Goal: Information Seeking & Learning: Learn about a topic

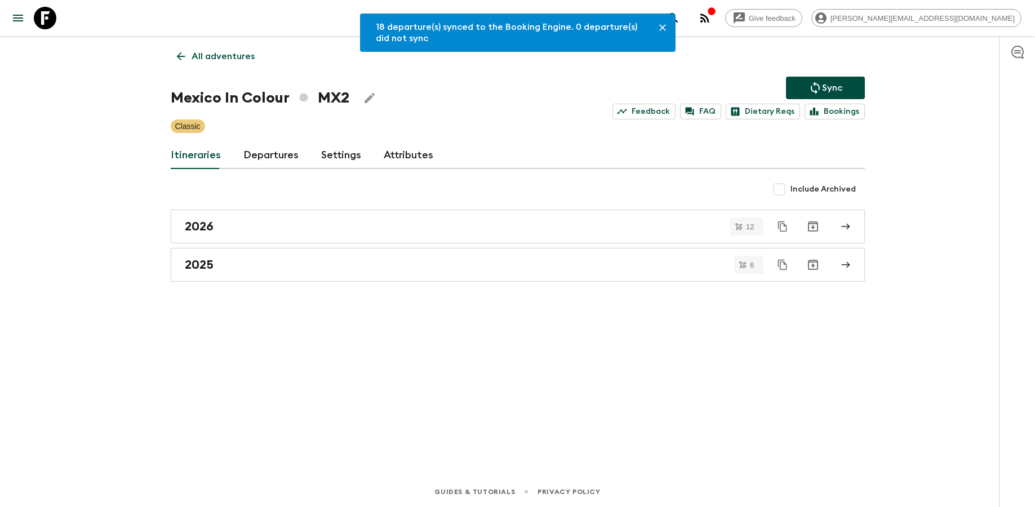
click at [46, 26] on icon at bounding box center [45, 18] width 23 height 23
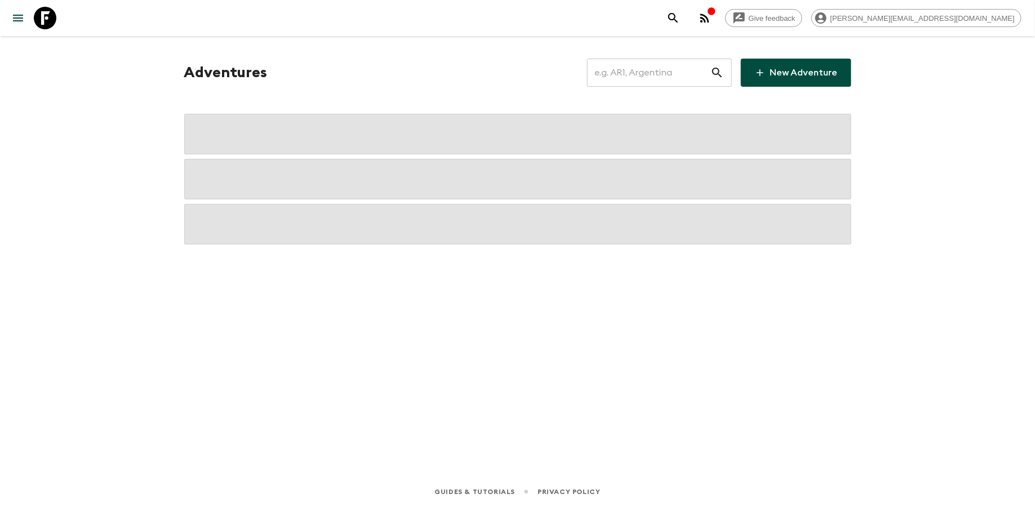
click at [650, 75] on input "text" at bounding box center [648, 73] width 123 height 32
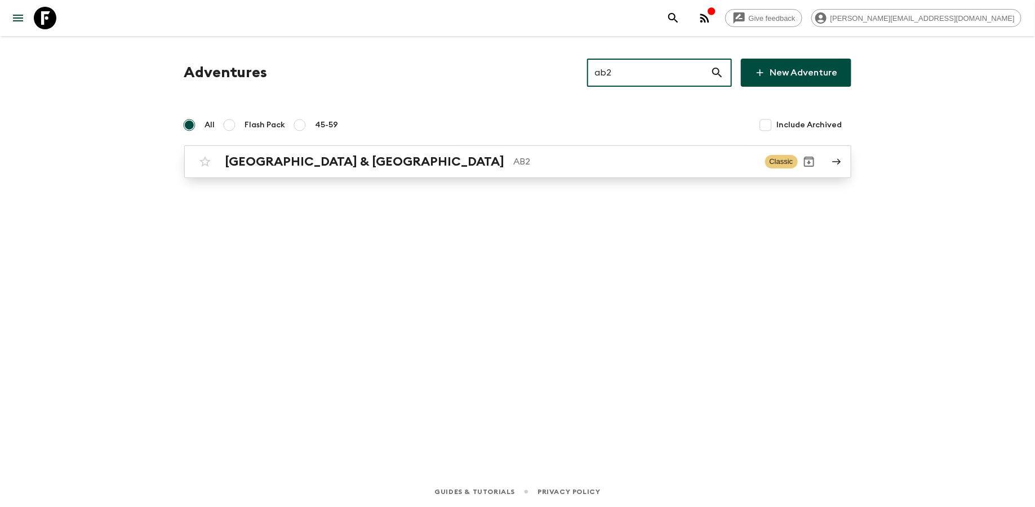
type input "ab2"
click at [420, 153] on div "Argentina & [GEOGRAPHIC_DATA] AB2 Classic" at bounding box center [496, 161] width 604 height 23
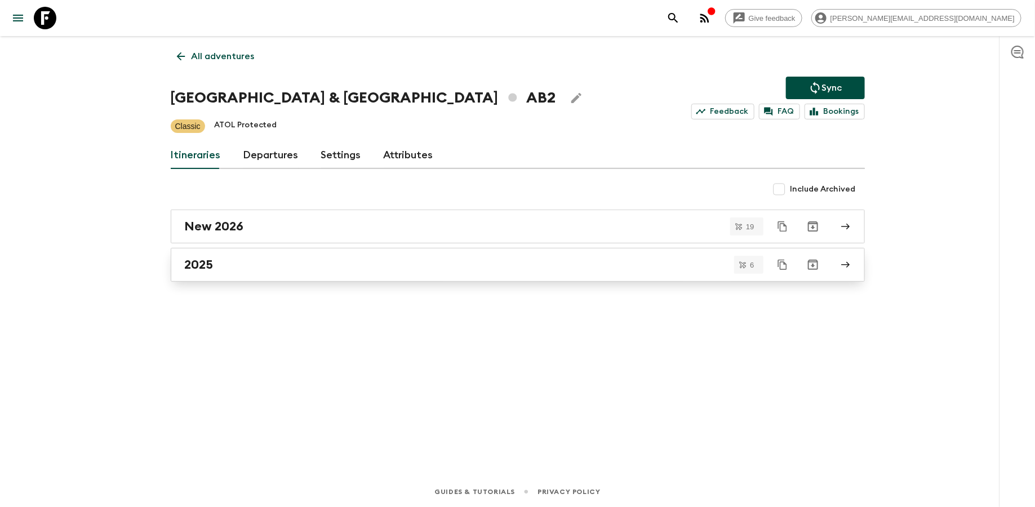
click at [249, 266] on div "2025" at bounding box center [507, 264] width 644 height 15
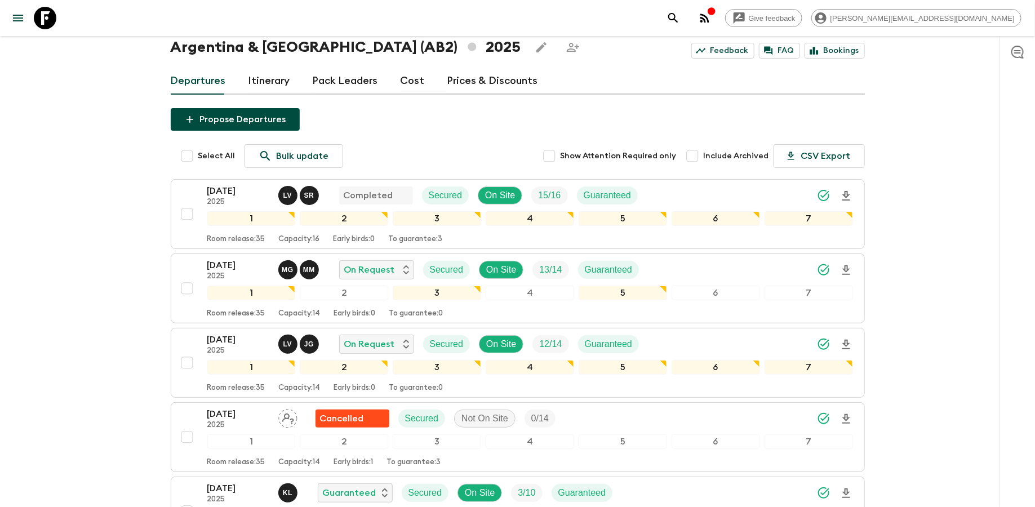
scroll to position [69, 0]
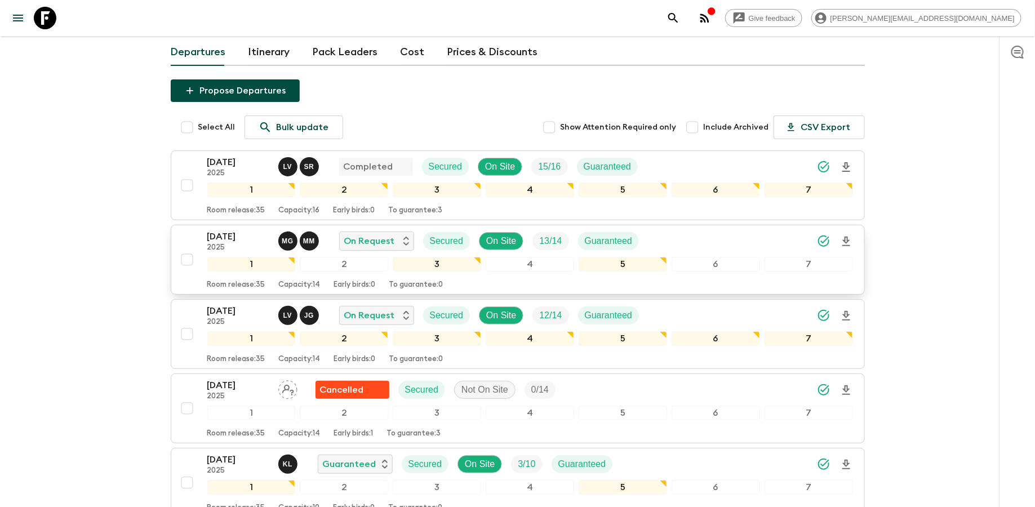
click at [219, 236] on p "[DATE]" at bounding box center [238, 237] width 62 height 14
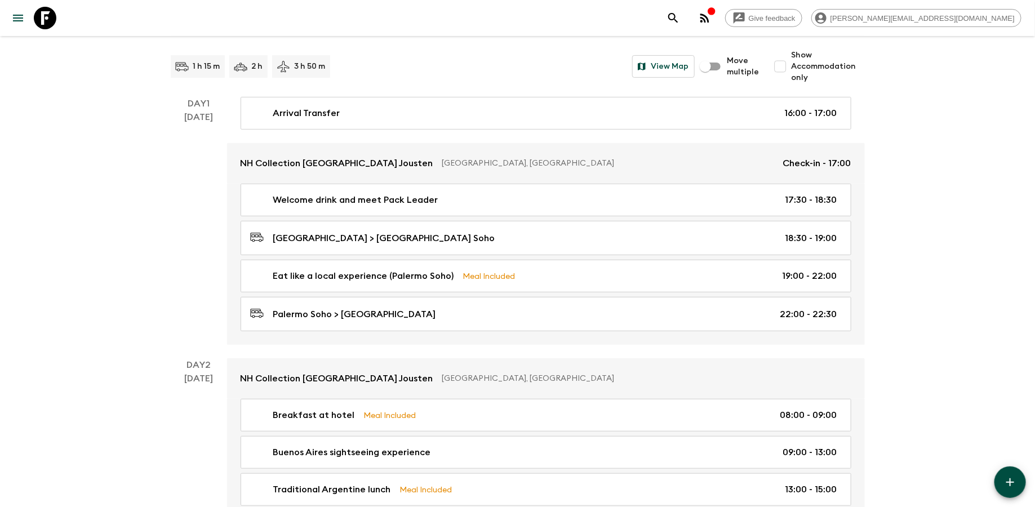
scroll to position [122, 0]
click at [784, 64] on input "Show Accommodation only" at bounding box center [780, 67] width 23 height 23
checkbox input "true"
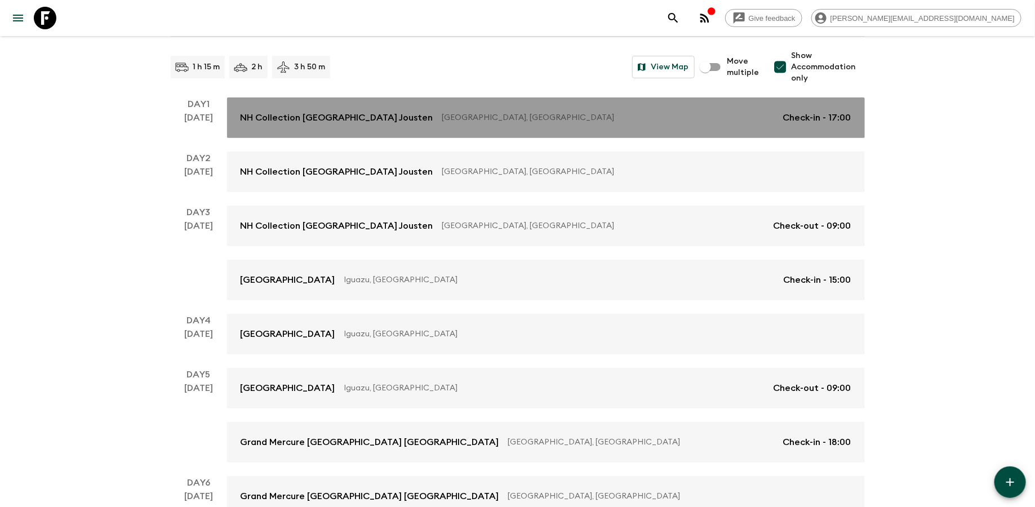
click at [400, 117] on div "NH Collection [GEOGRAPHIC_DATA] Jousten [GEOGRAPHIC_DATA], [GEOGRAPHIC_DATA] Ch…" at bounding box center [546, 118] width 611 height 14
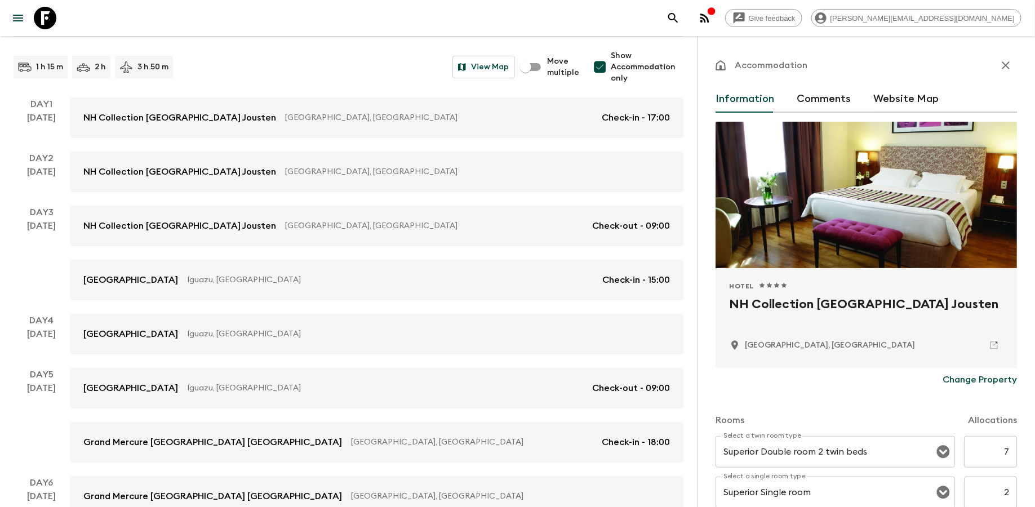
click at [785, 308] on h2 "NH Collection [GEOGRAPHIC_DATA] Jousten" at bounding box center [866, 313] width 274 height 36
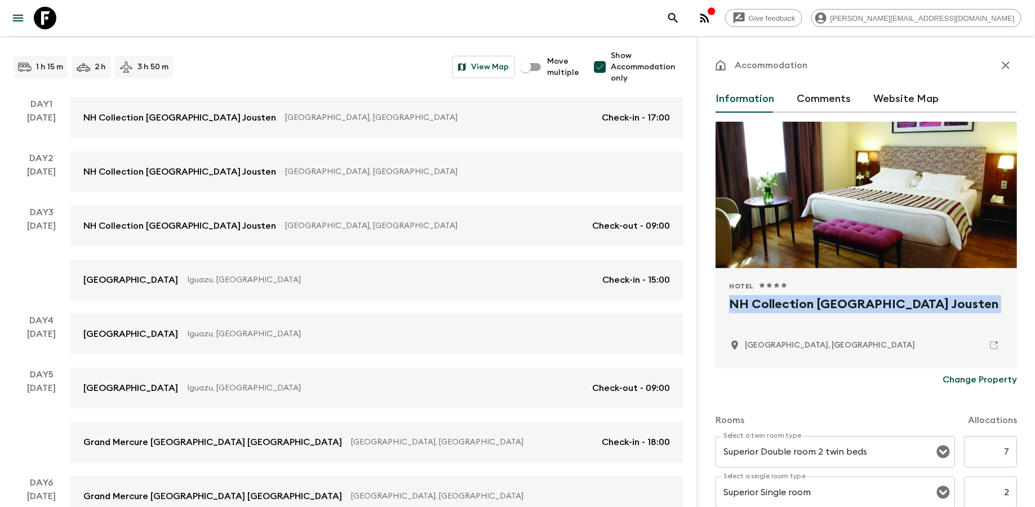
click at [785, 308] on h2 "NH Collection [GEOGRAPHIC_DATA] Jousten" at bounding box center [866, 313] width 274 height 36
copy div "NH Collection [GEOGRAPHIC_DATA] Jousten"
